Goal: Find specific page/section

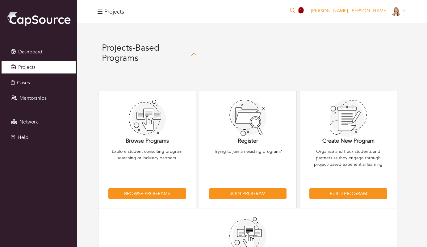
click at [30, 70] on link "Projects" at bounding box center [39, 67] width 74 height 12
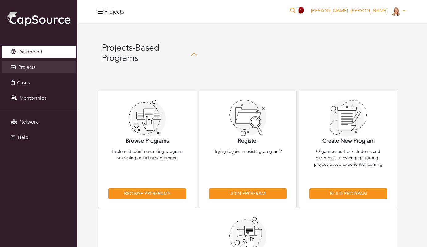
click at [31, 53] on span "Dashboard" at bounding box center [30, 51] width 24 height 7
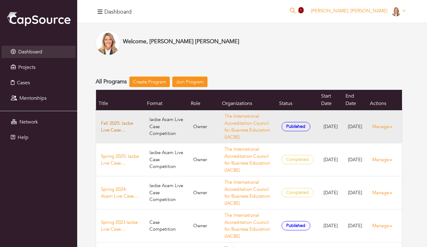
click at [128, 126] on link "Fall 2025: Iacbe Live Case Competition" at bounding box center [120, 127] width 39 height 14
